Goal: Find specific page/section: Find specific page/section

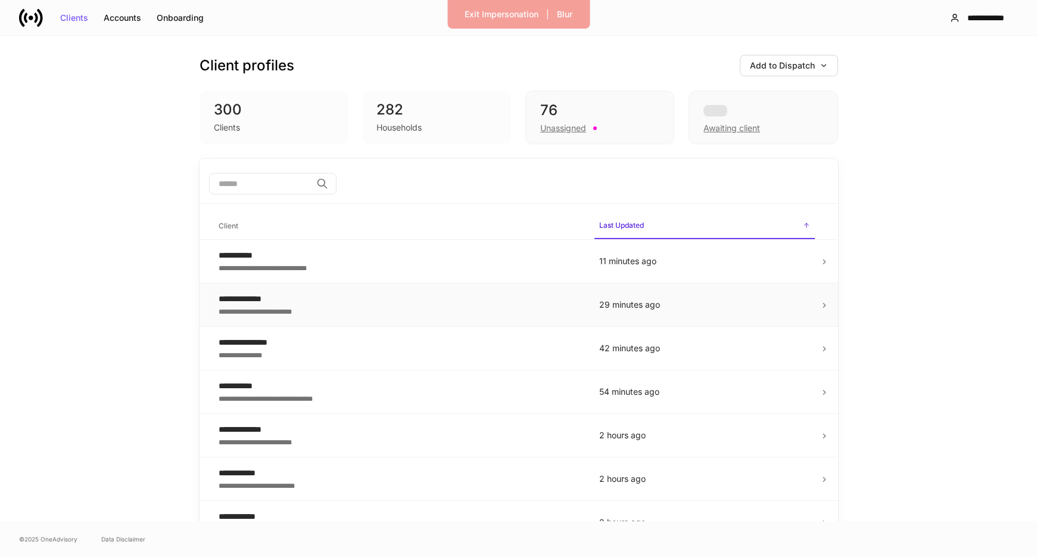
click at [330, 299] on div "**********" at bounding box center [400, 299] width 362 height 12
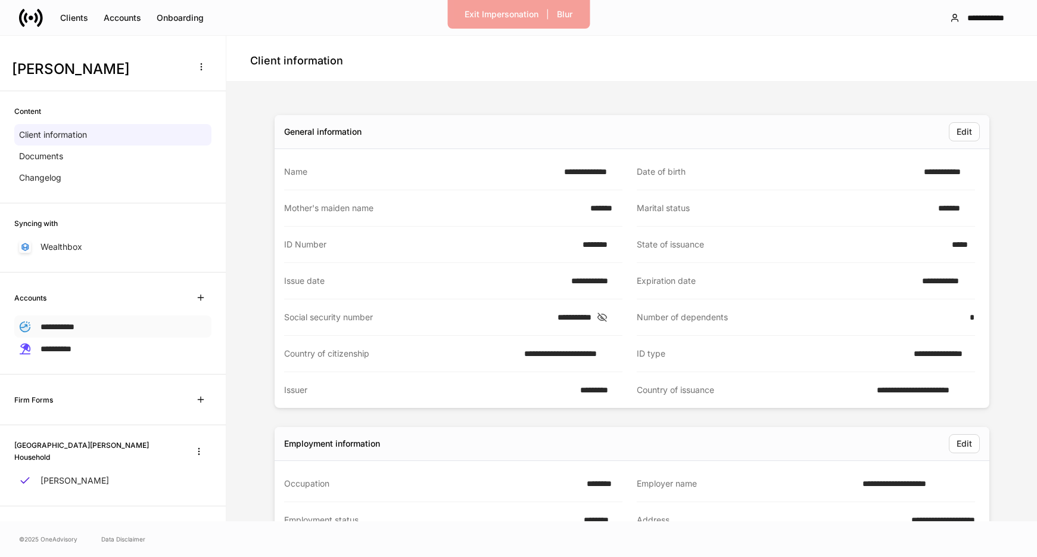
click at [69, 330] on span "**********" at bounding box center [58, 326] width 34 height 8
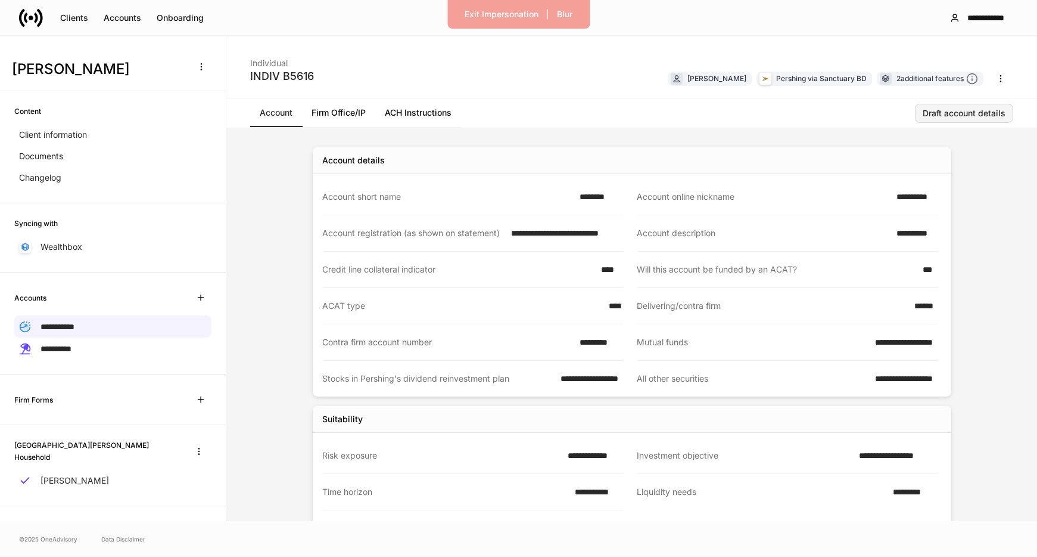
click at [931, 112] on div "Draft account details" at bounding box center [964, 113] width 83 height 8
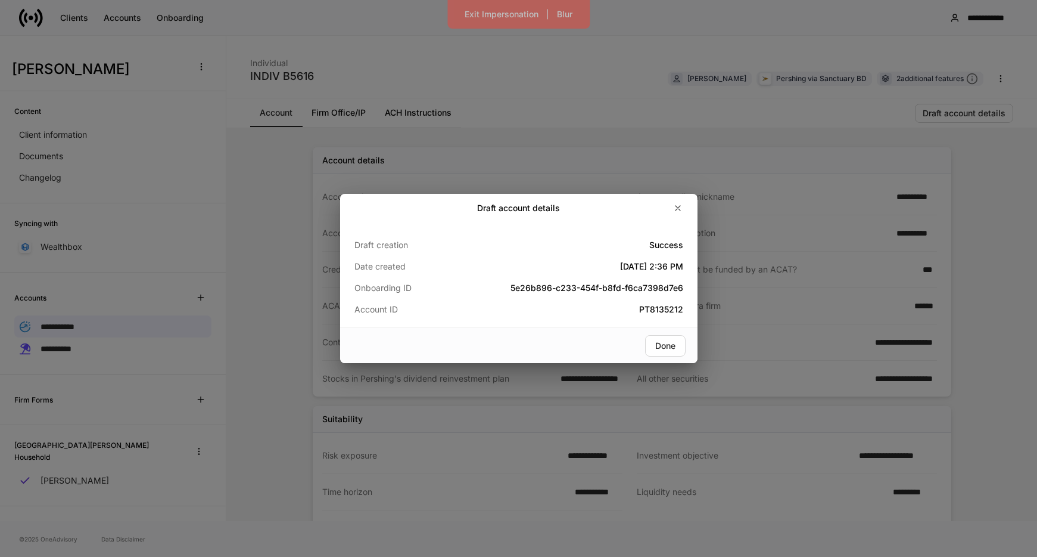
click at [973, 114] on div "Draft account details Draft creation Success Date created Aug 7, 2025 2:36 PM O…" at bounding box center [518, 278] width 1037 height 557
drag, startPoint x: 996, startPoint y: 117, endPoint x: 992, endPoint y: 123, distance: 7.3
click at [996, 117] on div "Draft account details Draft creation Success Date created Aug 7, 2025 2:36 PM O…" at bounding box center [518, 278] width 1037 height 557
click at [989, 160] on div "Draft account details Draft creation Success Date created Aug 7, 2025 2:36 PM O…" at bounding box center [518, 278] width 1037 height 557
click at [681, 210] on icon "button" at bounding box center [678, 208] width 10 height 10
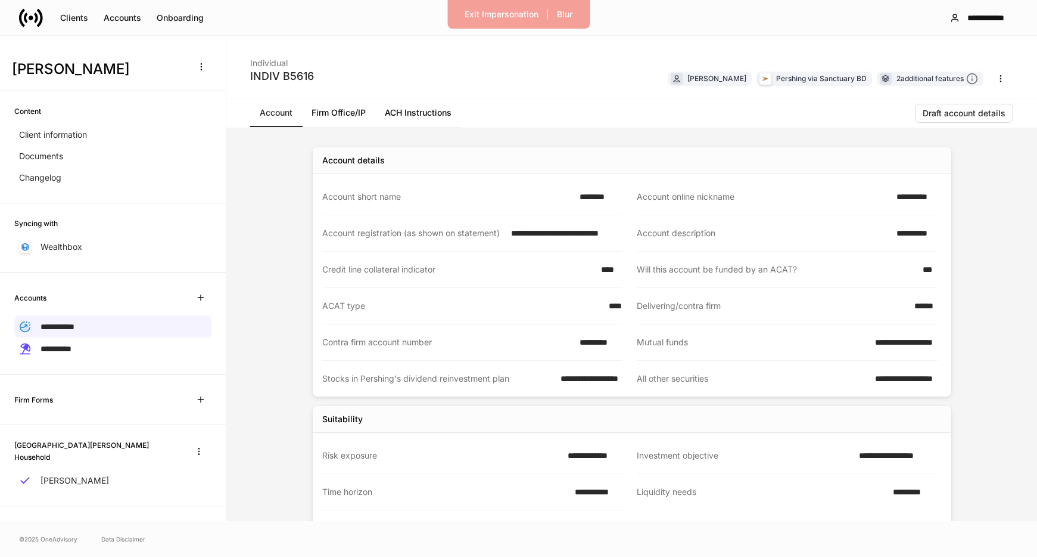
click at [807, 123] on div "Account Firm Office/IP ACH Instructions Draft account details" at bounding box center [631, 113] width 811 height 30
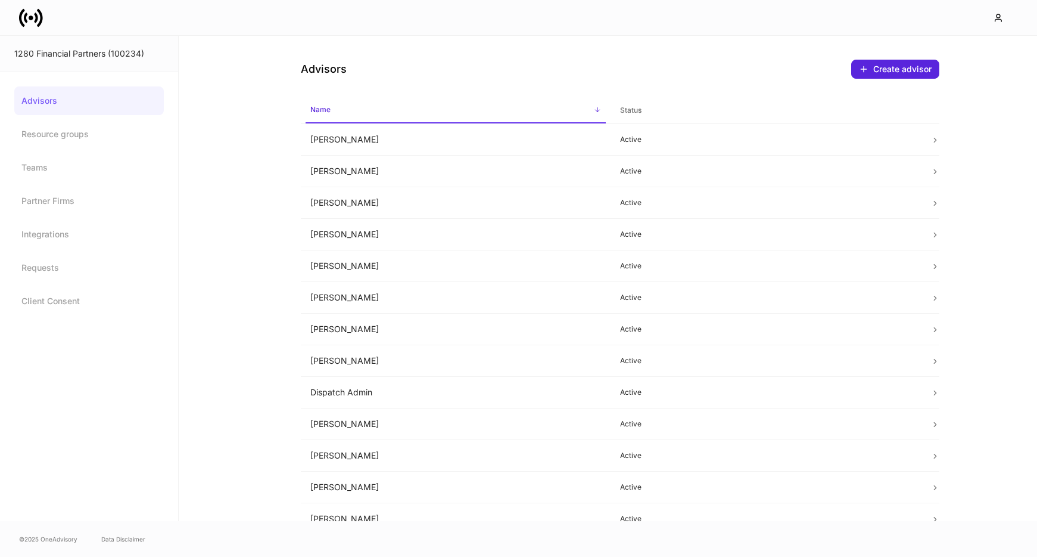
click at [52, 100] on link "Advisors" at bounding box center [89, 100] width 150 height 29
click at [32, 17] on icon at bounding box center [31, 17] width 5 height 5
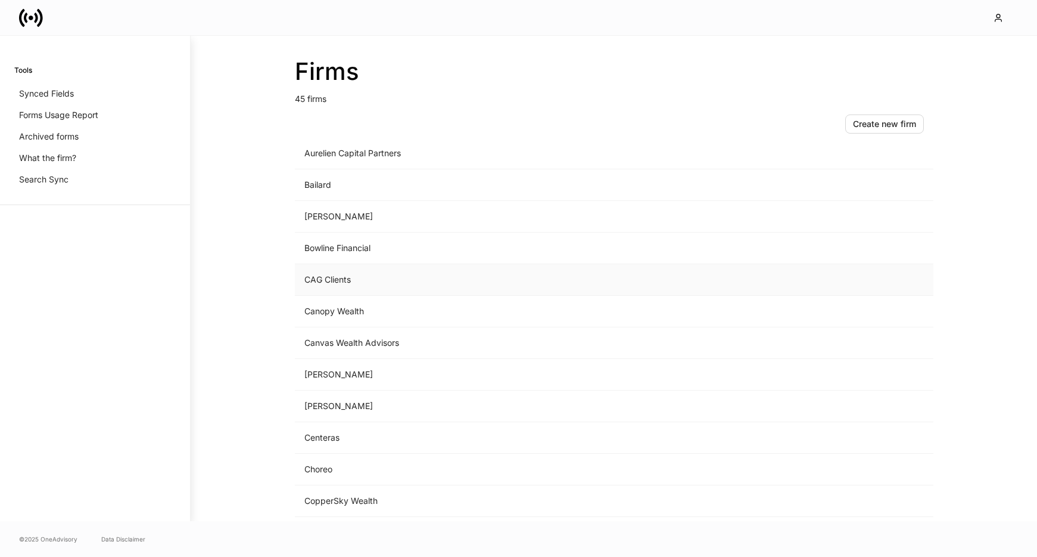
scroll to position [325, 0]
click at [360, 397] on td "[GEOGRAPHIC_DATA] Private Wealth" at bounding box center [515, 406] width 441 height 32
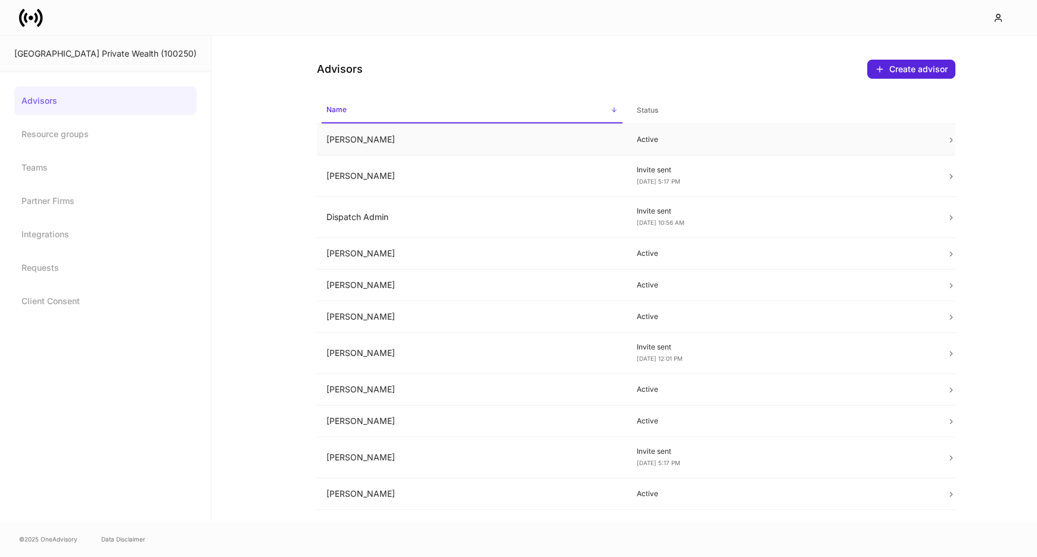
click at [343, 146] on td "[PERSON_NAME]" at bounding box center [472, 140] width 310 height 32
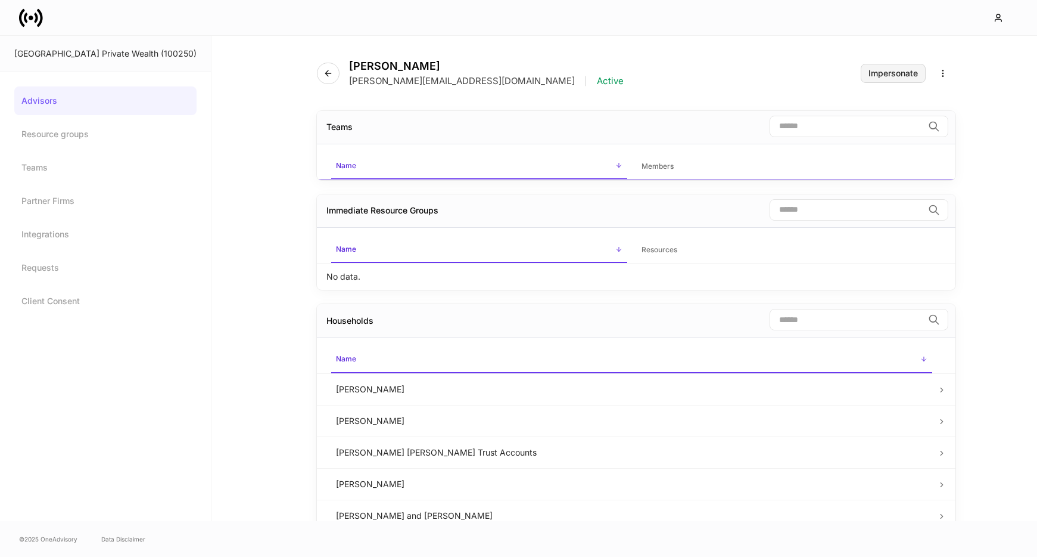
click at [875, 69] on div "Impersonate" at bounding box center [893, 73] width 49 height 8
